Goal: Check status: Check status

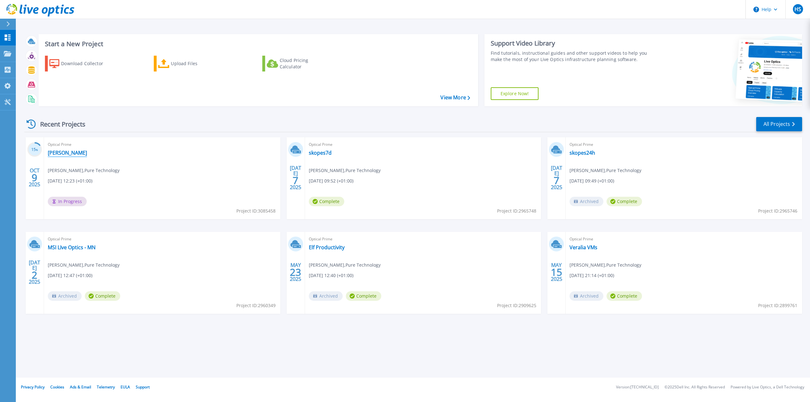
click at [69, 154] on link "[PERSON_NAME]" at bounding box center [67, 153] width 39 height 6
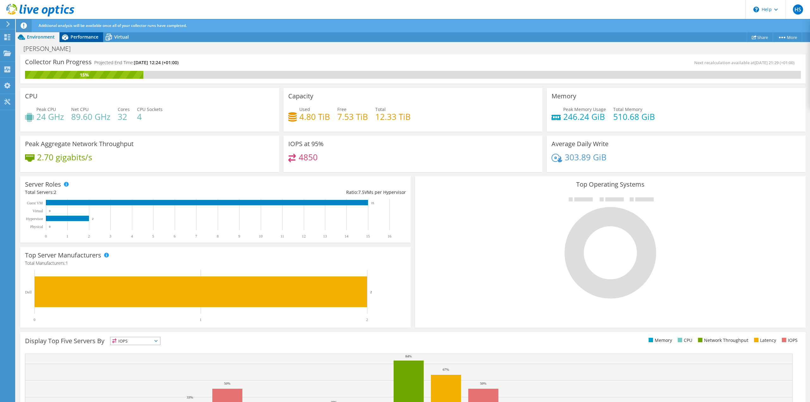
click at [89, 39] on span "Performance" at bounding box center [85, 37] width 28 height 6
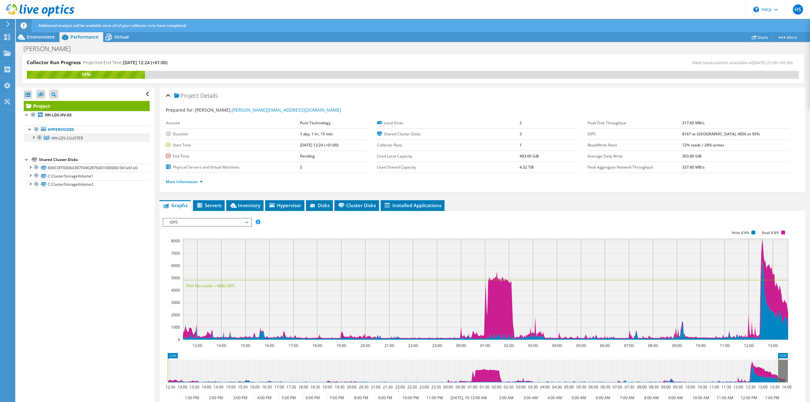
click at [34, 138] on div at bounding box center [33, 137] width 6 height 6
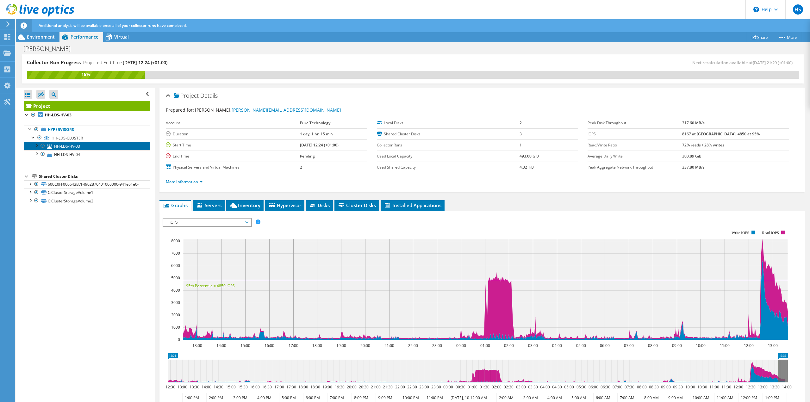
click at [60, 147] on link "HH-LDS-HV-03" at bounding box center [87, 146] width 126 height 8
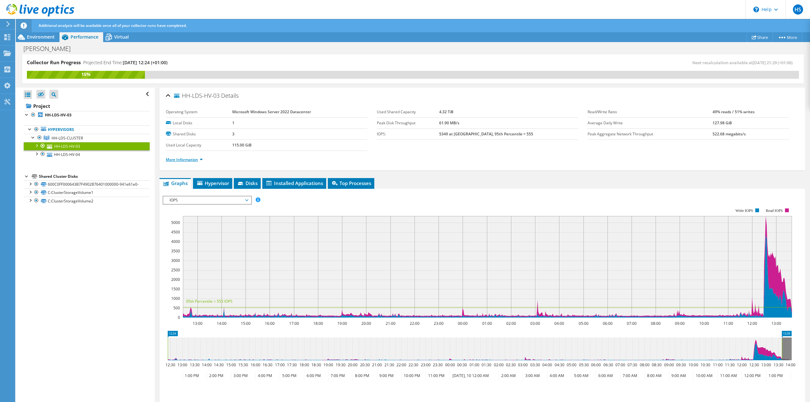
click at [194, 159] on link "More Information" at bounding box center [184, 159] width 37 height 5
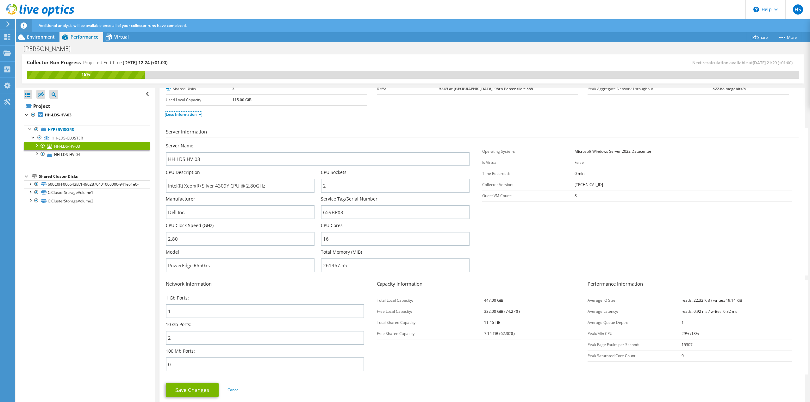
scroll to position [63, 0]
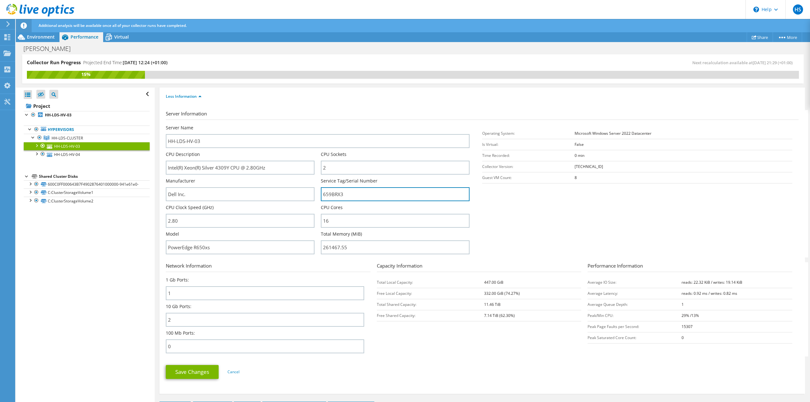
drag, startPoint x: 354, startPoint y: 194, endPoint x: 317, endPoint y: 193, distance: 37.0
click at [317, 125] on div "Server Name HH-LDS-HV-03 CPU Description Intel(R) Xeon(R) Silver 4309Y CPU @ 2.…" at bounding box center [321, 125] width 310 height 0
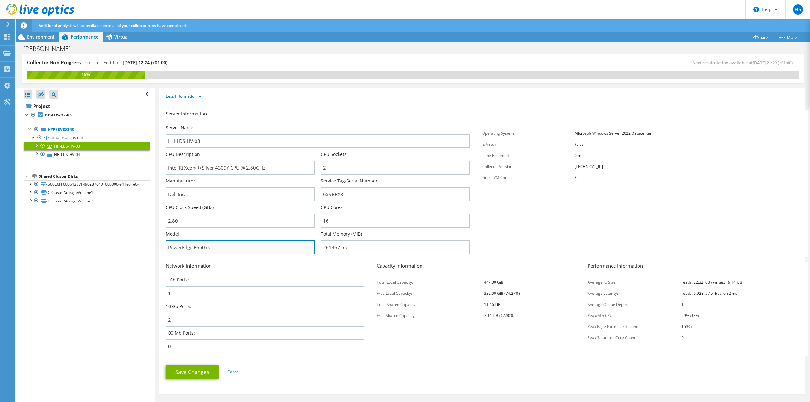
drag, startPoint x: 215, startPoint y: 247, endPoint x: 167, endPoint y: 243, distance: 48.3
click at [167, 243] on input "PowerEdge R650xs" at bounding box center [240, 248] width 149 height 14
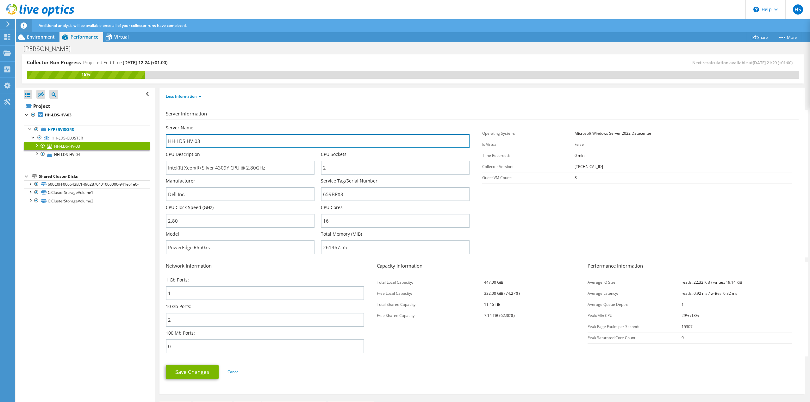
drag, startPoint x: 218, startPoint y: 142, endPoint x: 145, endPoint y: 142, distance: 72.5
click at [145, 142] on div "Collector Run Progress Projected End Time: [DATE] 12:24 (+01:00) Next recalcula…" at bounding box center [413, 228] width 794 height 348
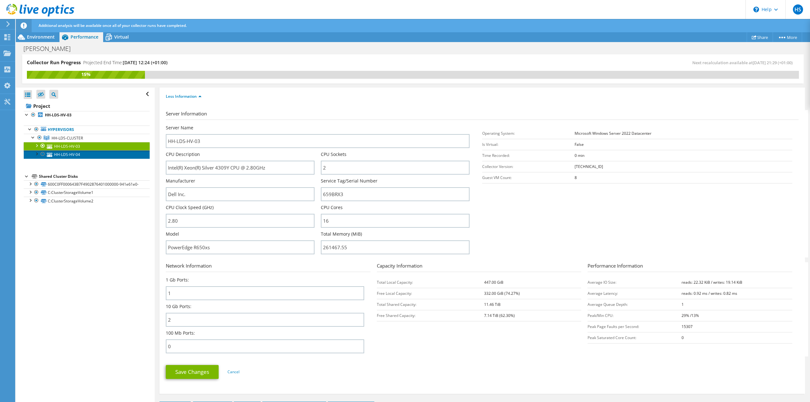
drag, startPoint x: 79, startPoint y: 156, endPoint x: 90, endPoint y: 153, distance: 10.7
click at [79, 156] on link "HH-LDS-HV-04" at bounding box center [87, 154] width 126 height 8
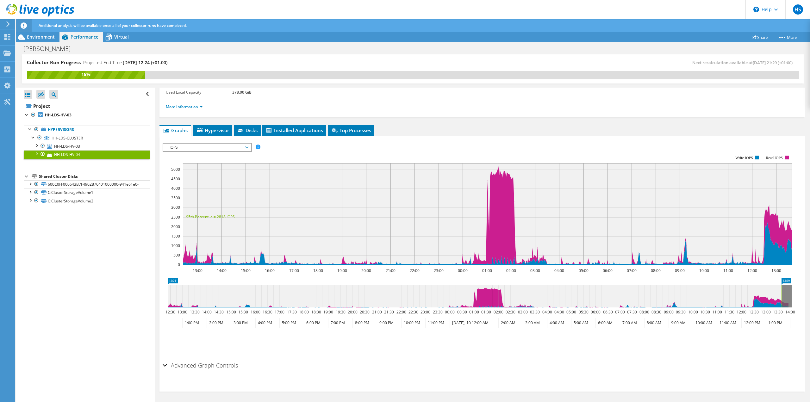
scroll to position [53, 0]
click at [202, 106] on link "More Information" at bounding box center [184, 106] width 37 height 5
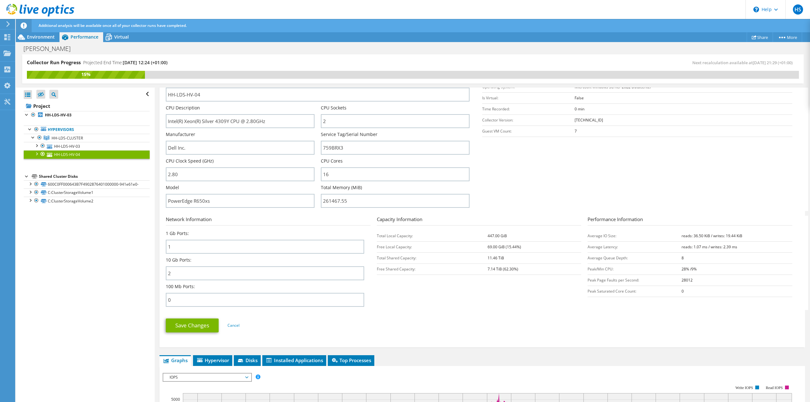
scroll to position [116, 0]
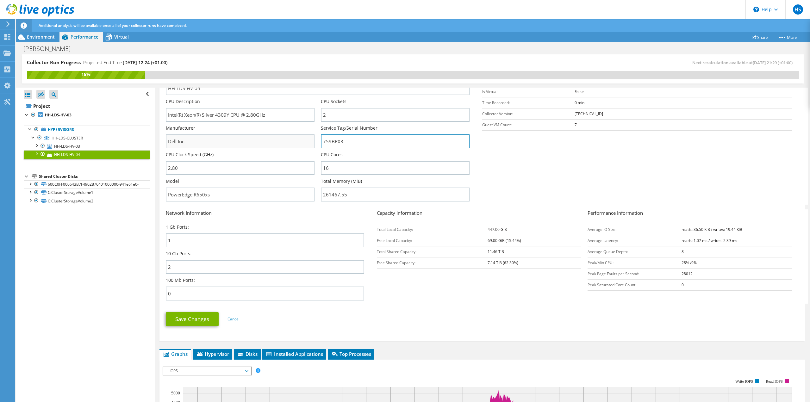
drag, startPoint x: 365, startPoint y: 141, endPoint x: 310, endPoint y: 141, distance: 55.4
click at [310, 72] on div "Server Name HH-LDS-HV-04 CPU Description Intel(R) Xeon(R) Silver 4309Y CPU @ 2.…" at bounding box center [321, 72] width 310 height 0
